Goal: Transaction & Acquisition: Download file/media

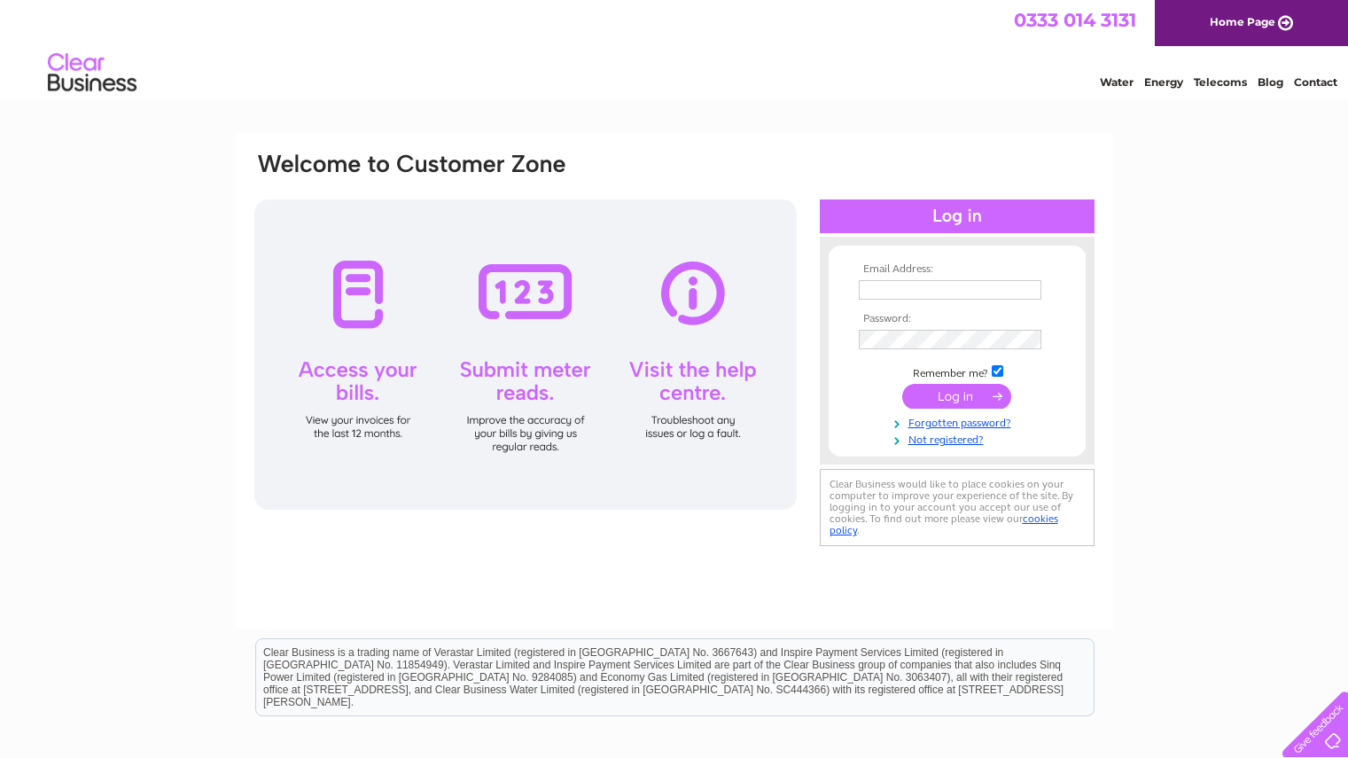
type input "[EMAIL_ADDRESS][DOMAIN_NAME]"
click at [665, 398] on input "submit" at bounding box center [956, 396] width 109 height 25
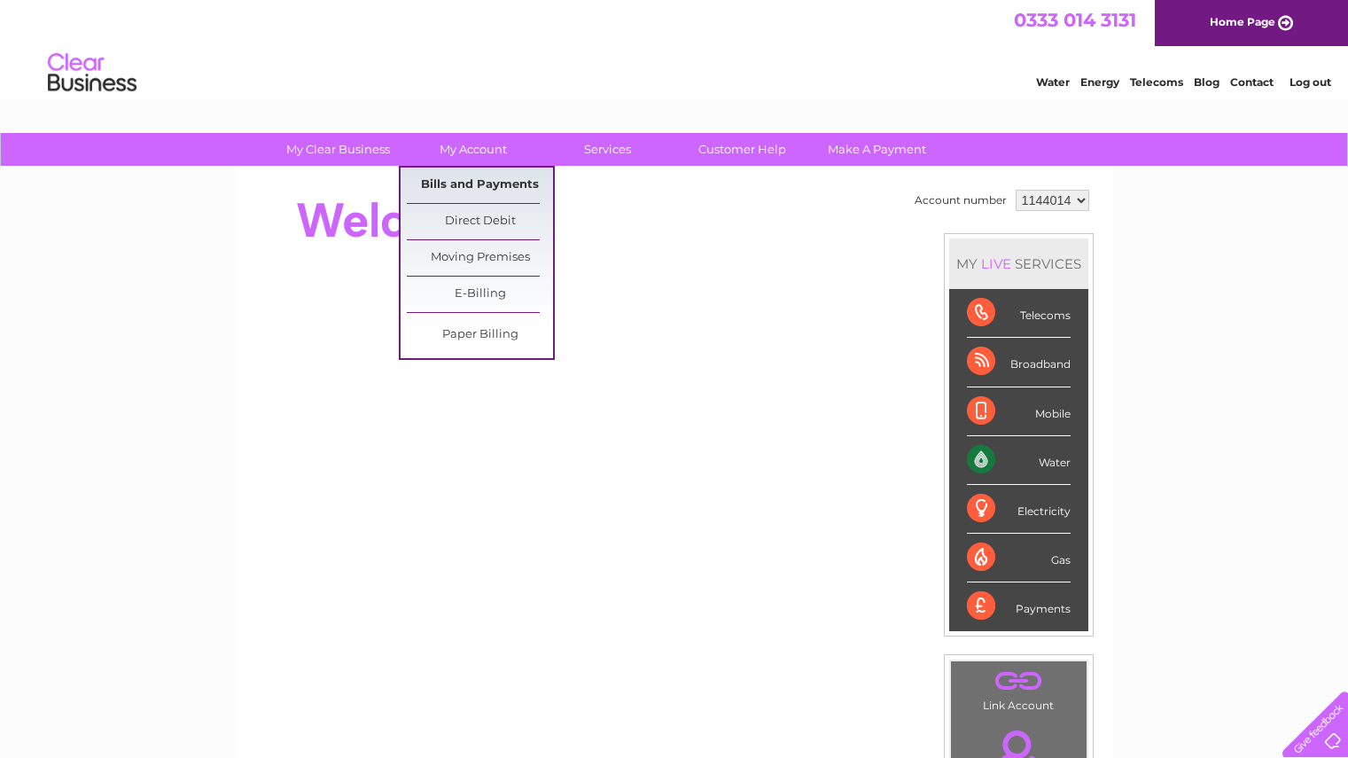
click at [455, 182] on link "Bills and Payments" at bounding box center [480, 185] width 146 height 35
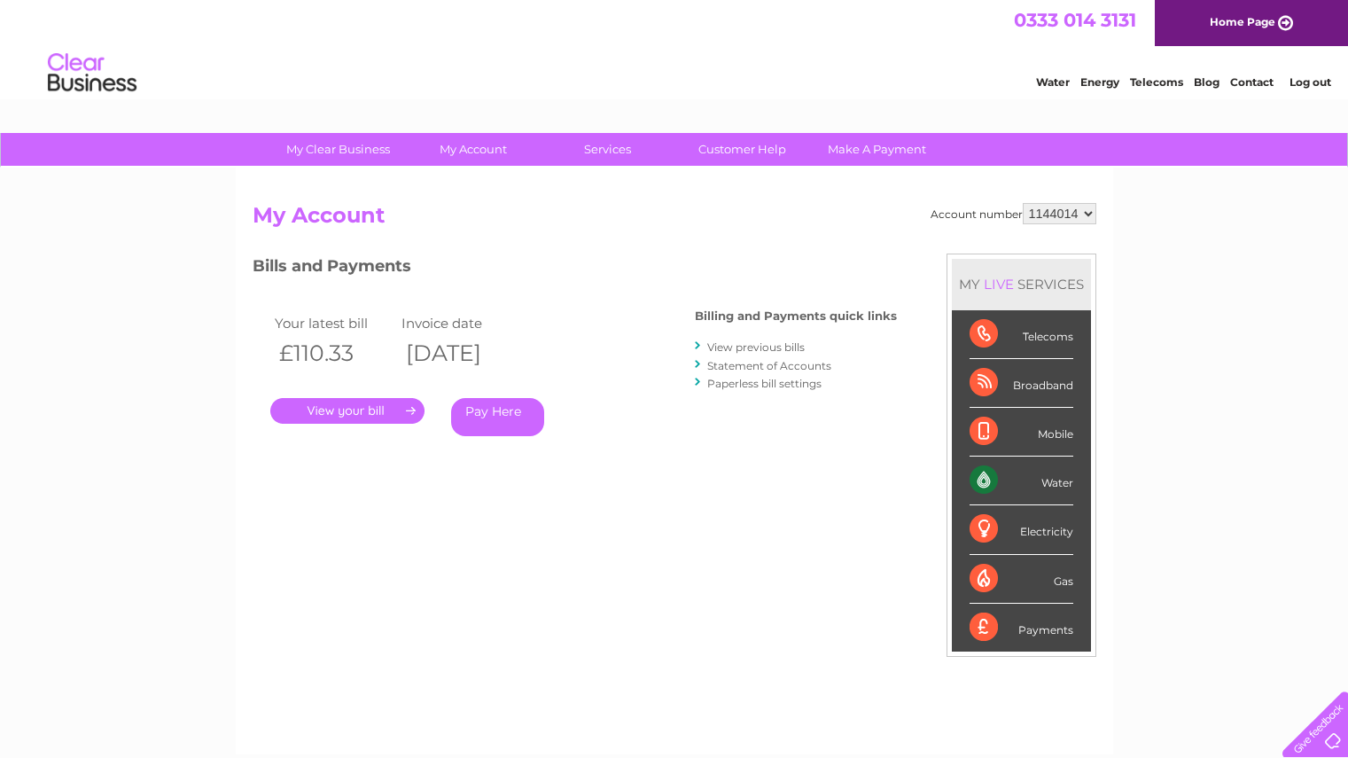
scroll to position [27, 0]
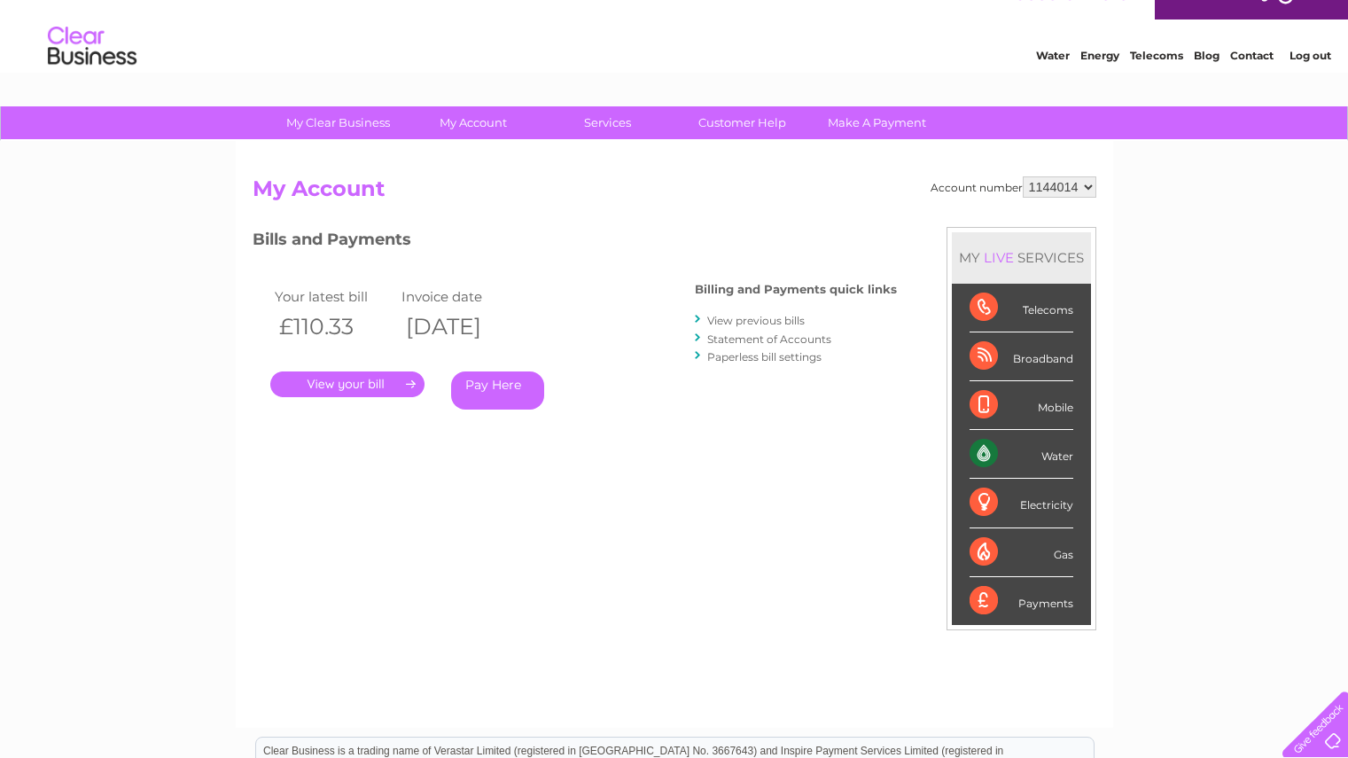
click at [121, 353] on div "My Clear Business Login Details My Details My Preferences Link Account My Accou…" at bounding box center [674, 568] width 1348 height 924
click at [391, 376] on link "." at bounding box center [347, 384] width 154 height 26
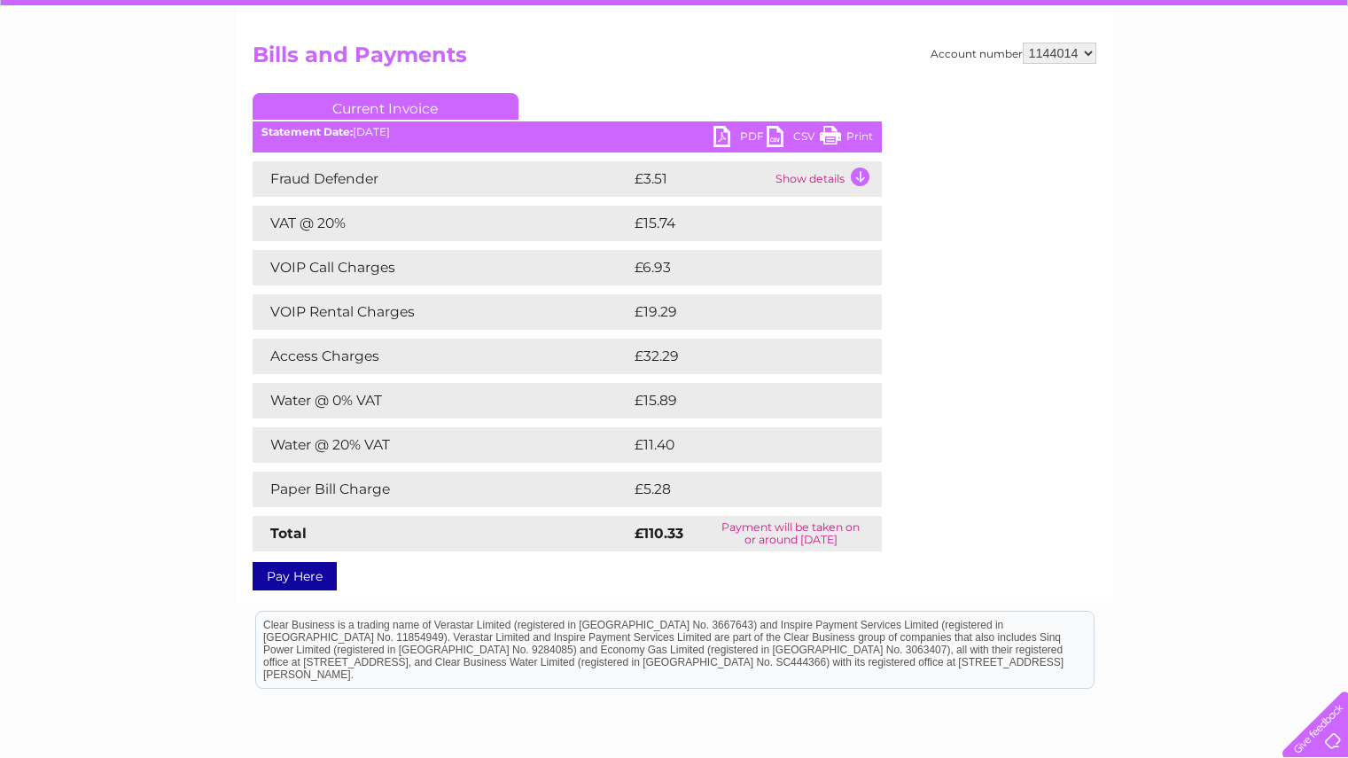
scroll to position [108, 0]
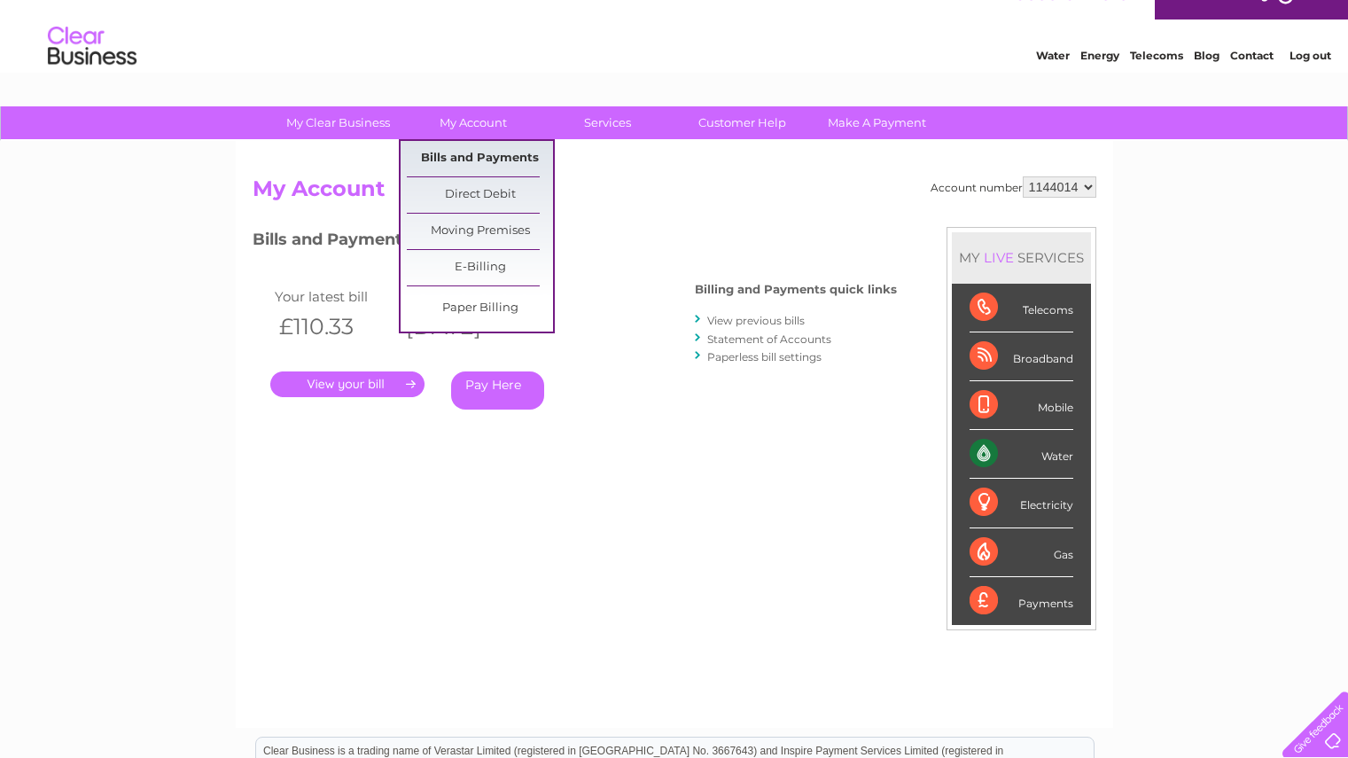
click at [489, 160] on link "Bills and Payments" at bounding box center [480, 158] width 146 height 35
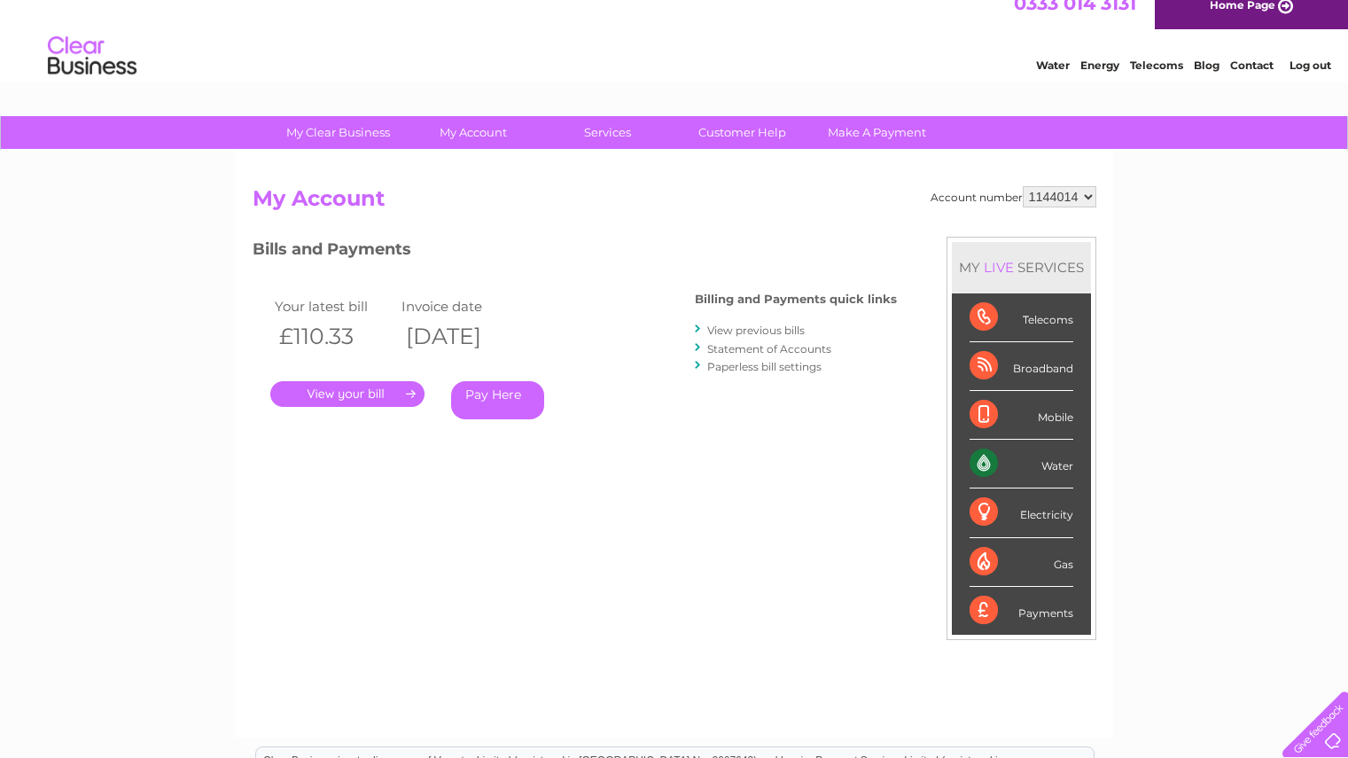
scroll to position [18, 0]
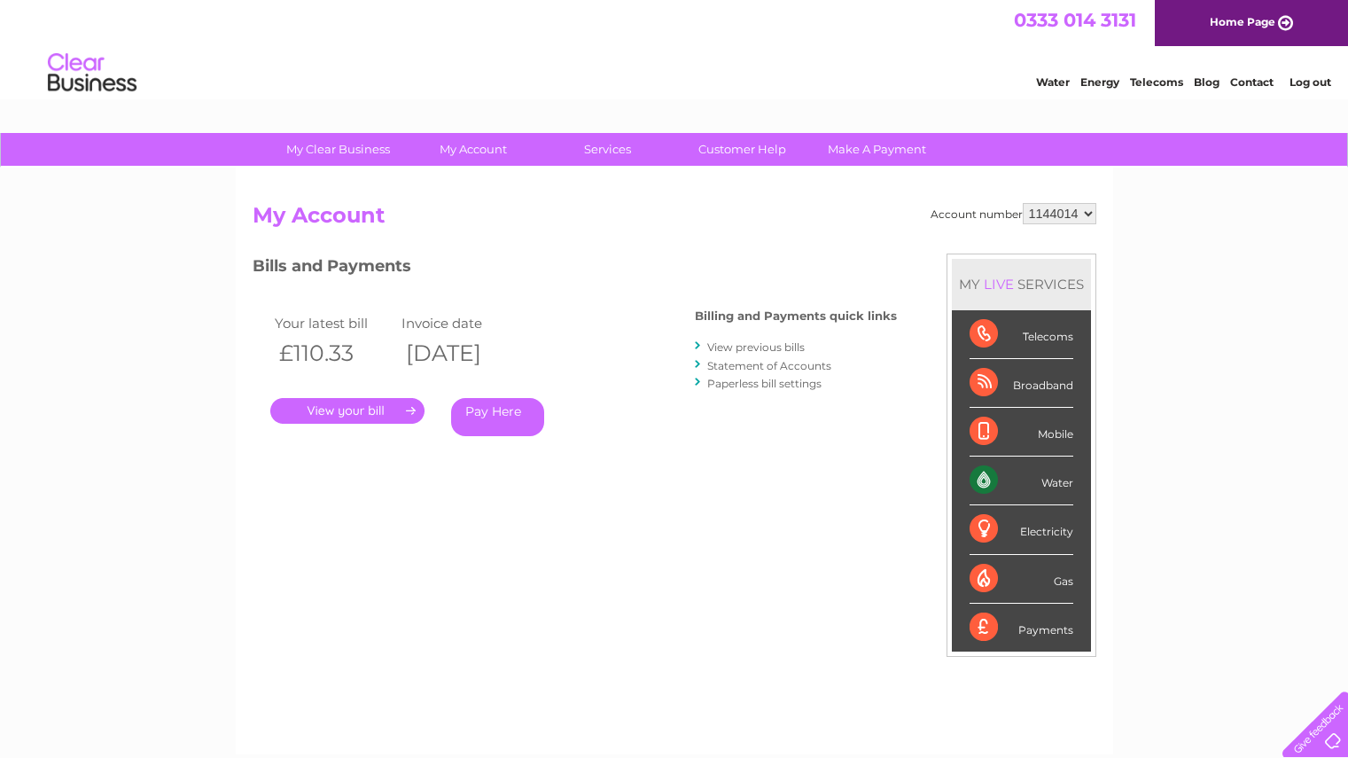
click at [752, 343] on link "View previous bills" at bounding box center [755, 346] width 97 height 13
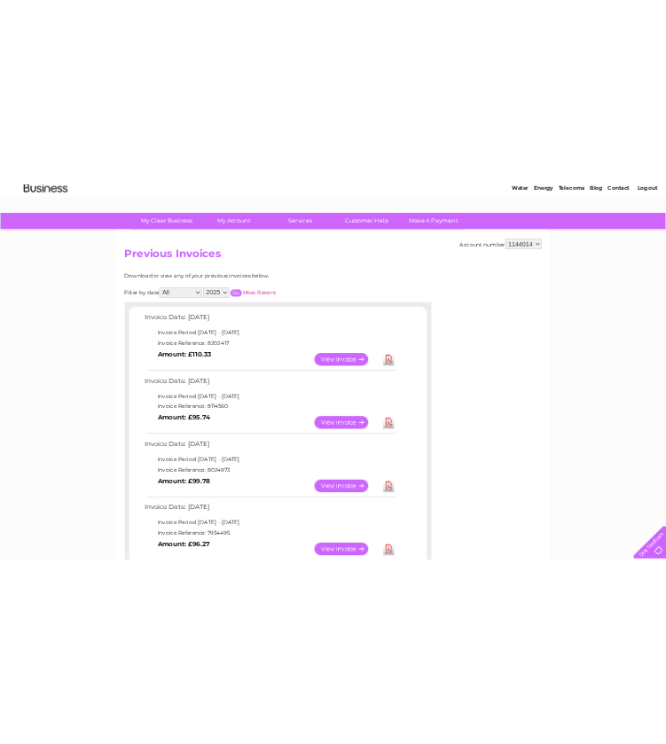
scroll to position [76, 0]
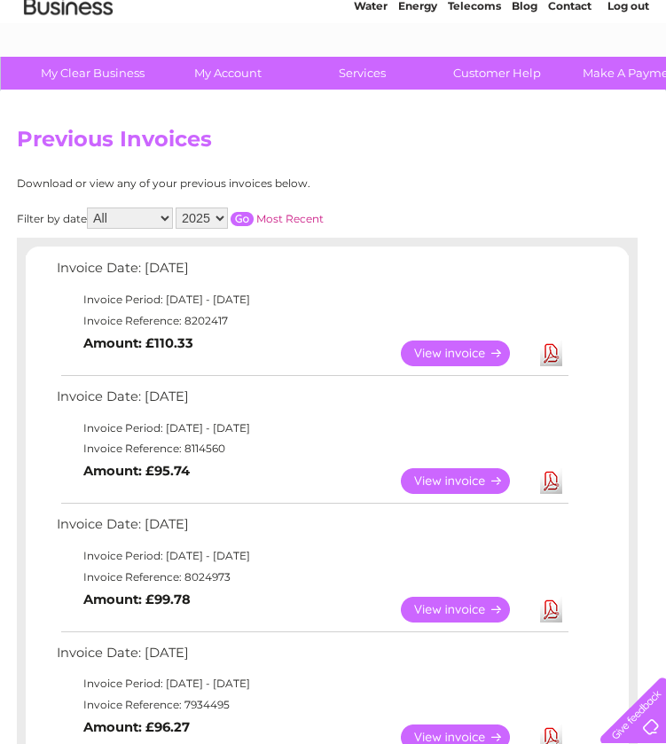
click at [478, 484] on link "View" at bounding box center [466, 481] width 130 height 26
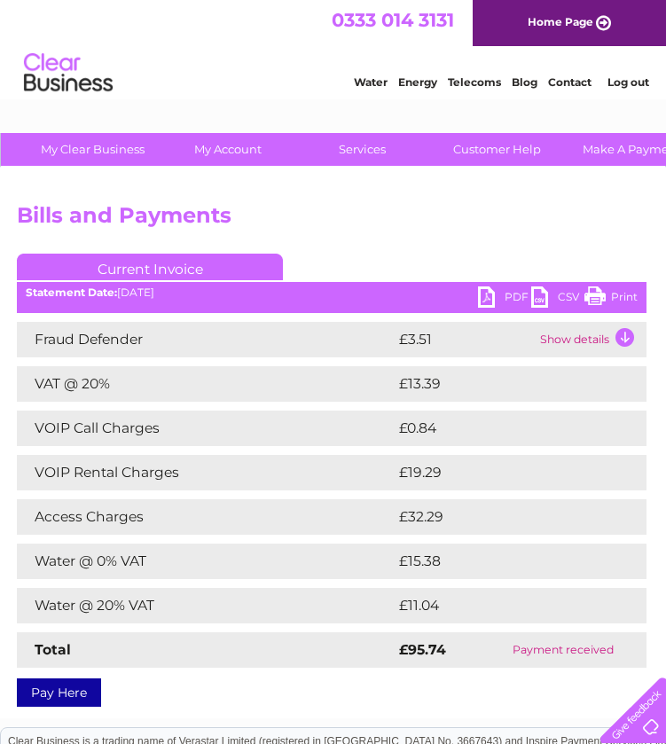
click at [506, 294] on link "PDF" at bounding box center [504, 299] width 53 height 26
click at [602, 229] on h2 "Bills and Payments" at bounding box center [439, 220] width 844 height 34
click at [492, 300] on link "PDF" at bounding box center [504, 299] width 53 height 26
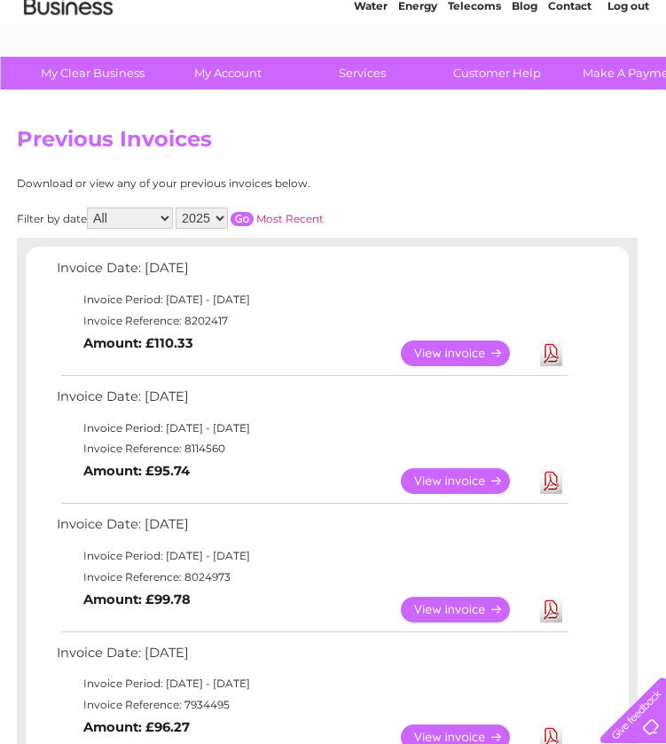
click at [552, 354] on link "Download" at bounding box center [551, 353] width 22 height 26
